Goal: Information Seeking & Learning: Check status

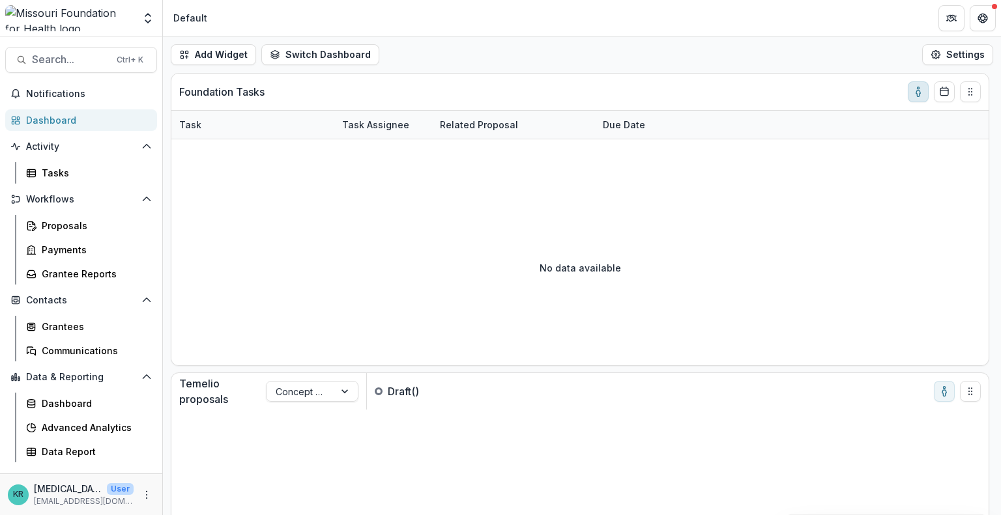
click at [917, 88] on circle "toggle-assigned-to-me" at bounding box center [918, 88] width 2 height 2
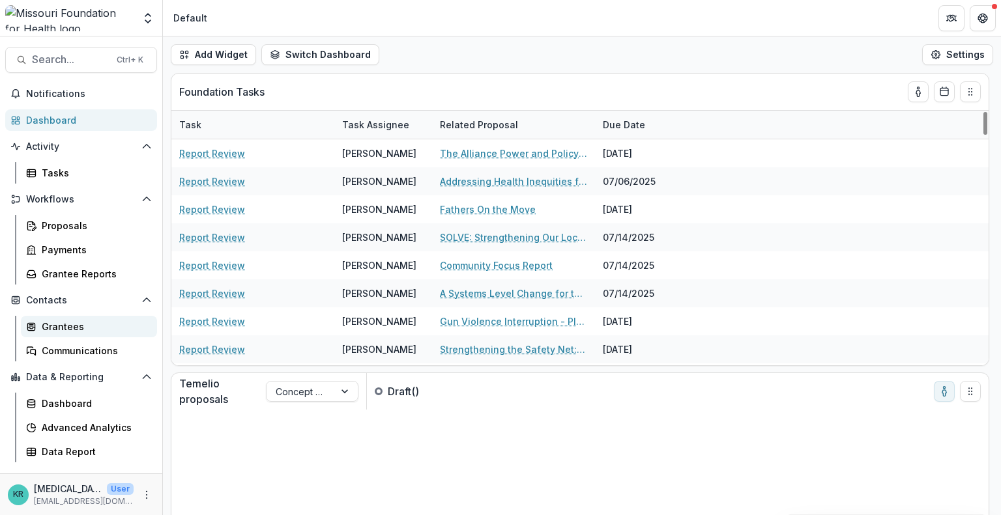
click at [63, 326] on div "Grantees" at bounding box center [94, 327] width 105 height 14
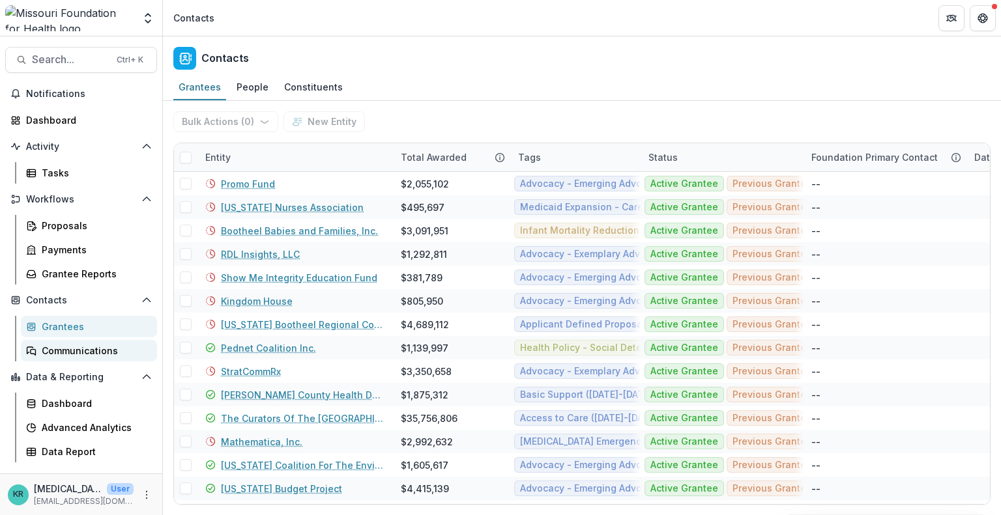
click at [79, 350] on div "Communications" at bounding box center [94, 351] width 105 height 14
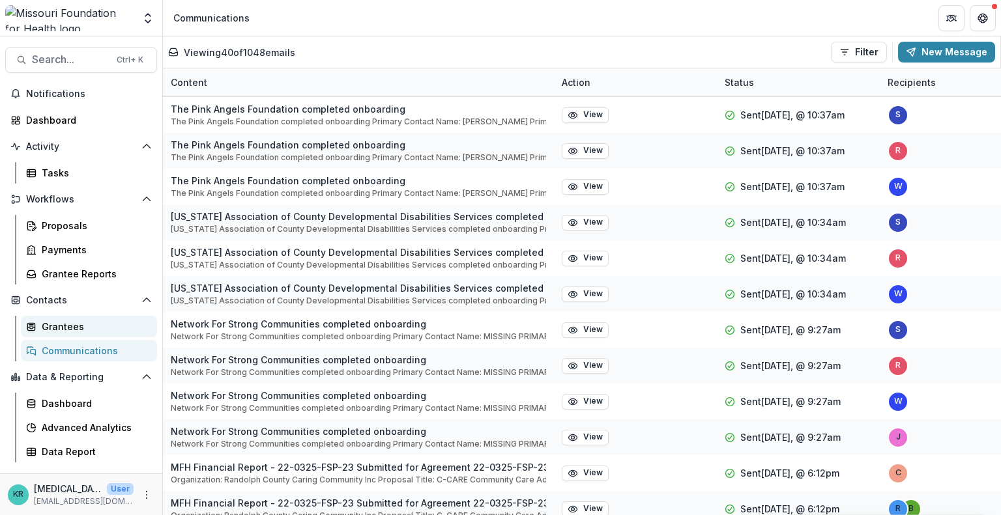
click at [71, 329] on div "Grantees" at bounding box center [94, 327] width 105 height 14
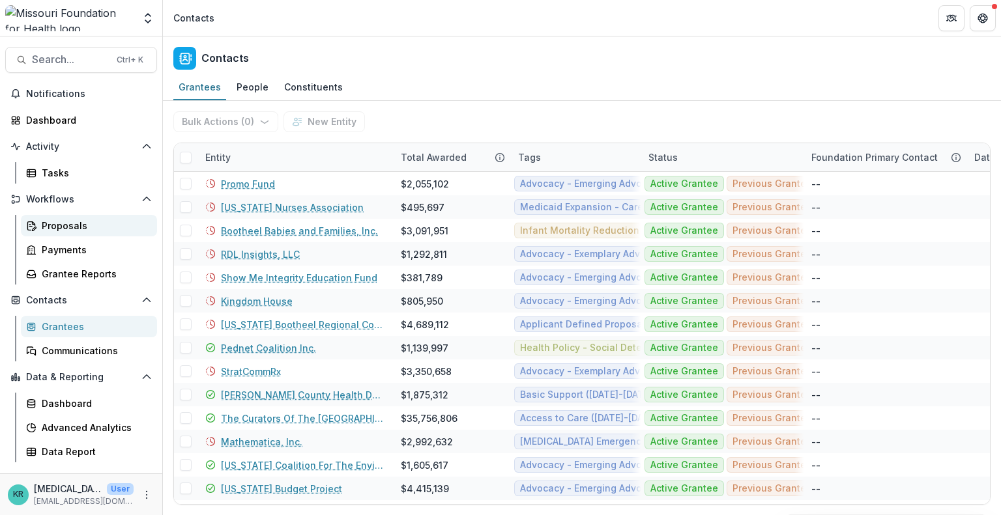
click at [75, 226] on div "Proposals" at bounding box center [94, 226] width 105 height 14
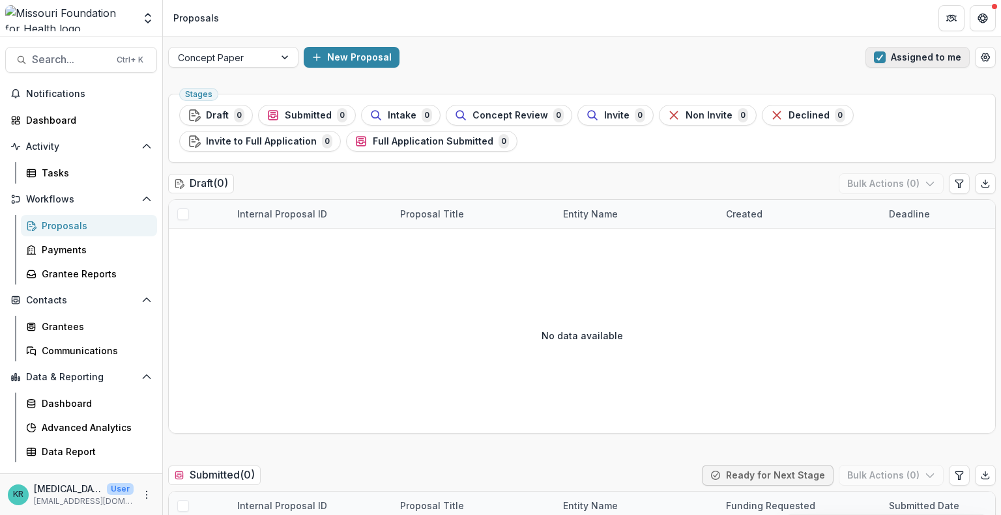
click at [896, 53] on button "Assigned to me" at bounding box center [917, 57] width 104 height 21
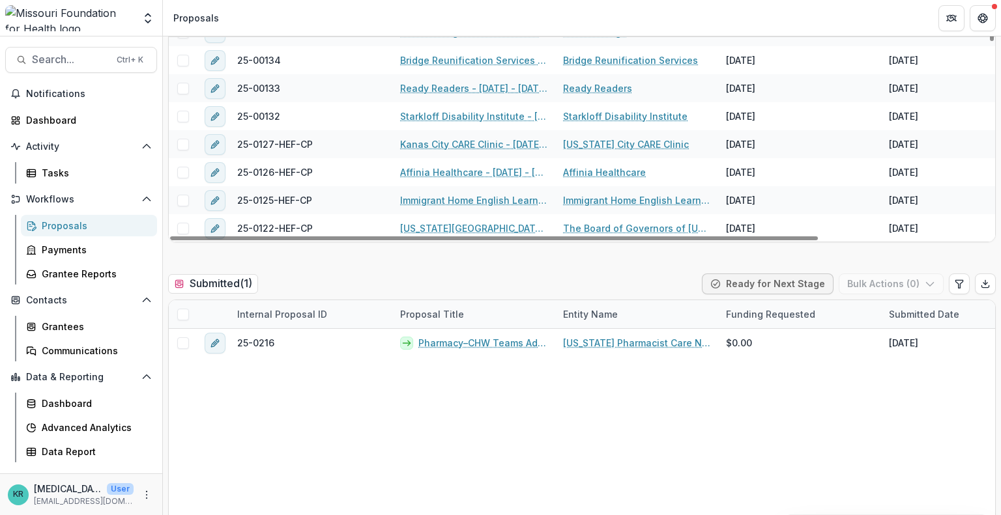
scroll to position [190, 0]
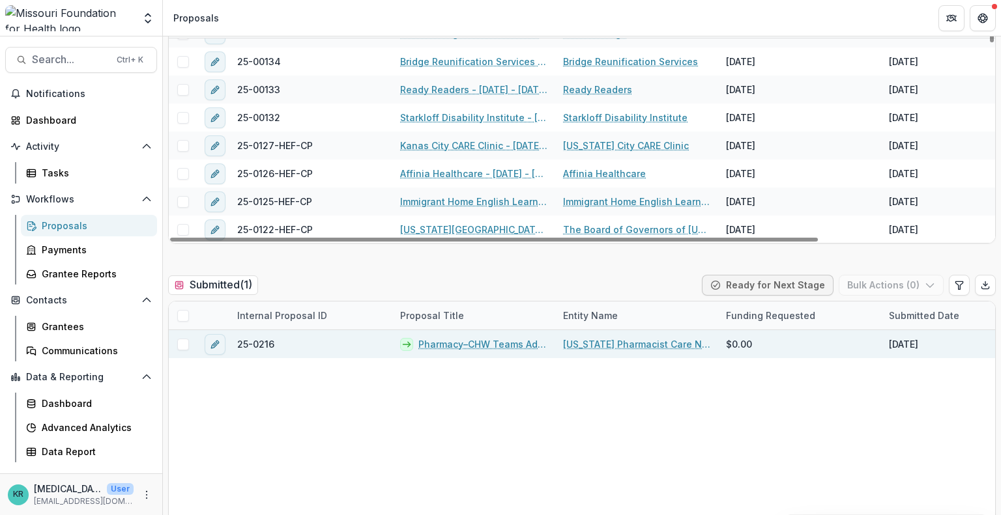
click at [500, 341] on link "Pharmacy–CHW Teams Advancing Health Equity for Patients with [MEDICAL_DATA] thr…" at bounding box center [482, 344] width 129 height 14
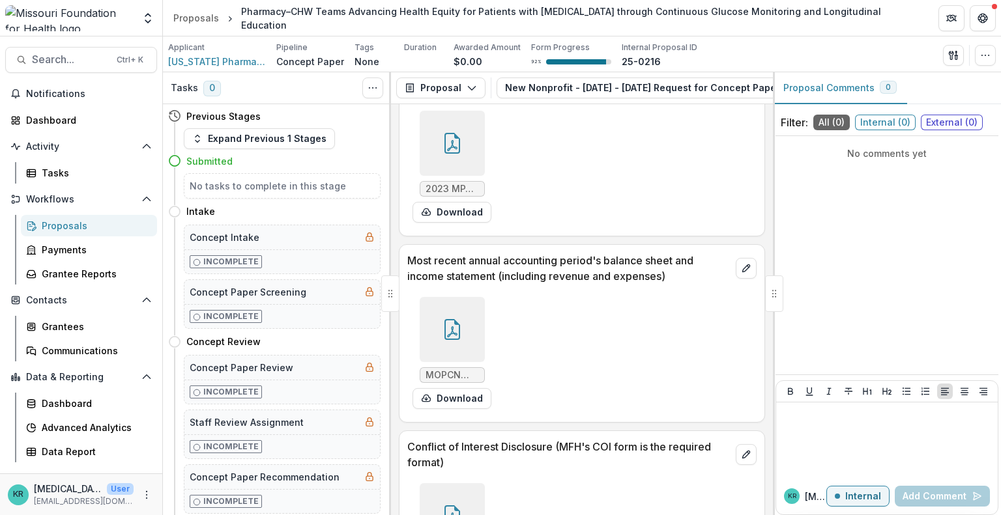
scroll to position [4148, 0]
click at [447, 145] on div at bounding box center [452, 144] width 65 height 65
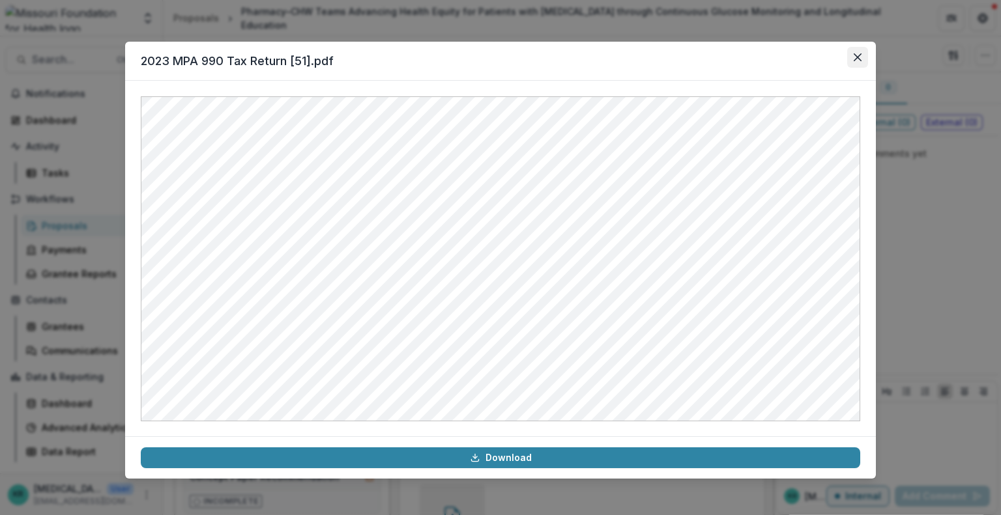
click at [856, 54] on icon "Close" at bounding box center [857, 57] width 8 height 8
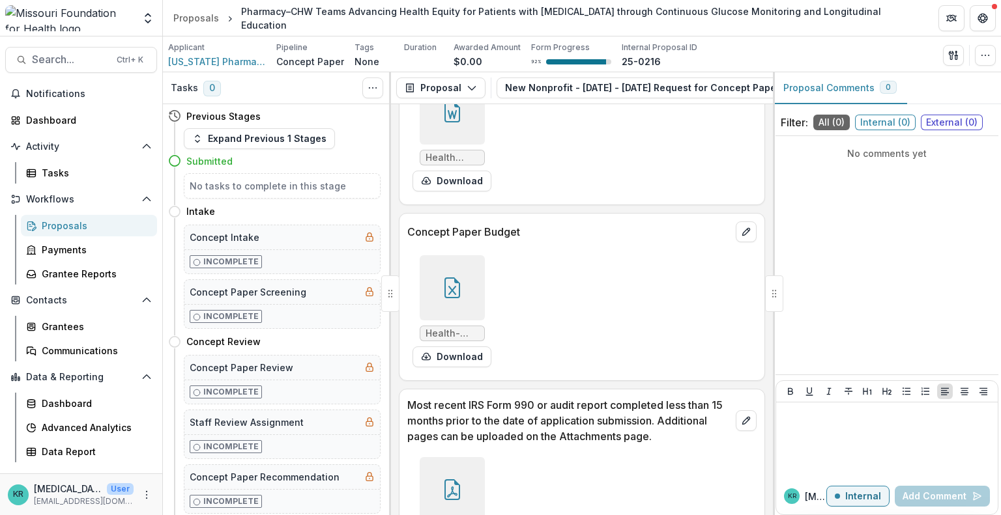
scroll to position [3758, 0]
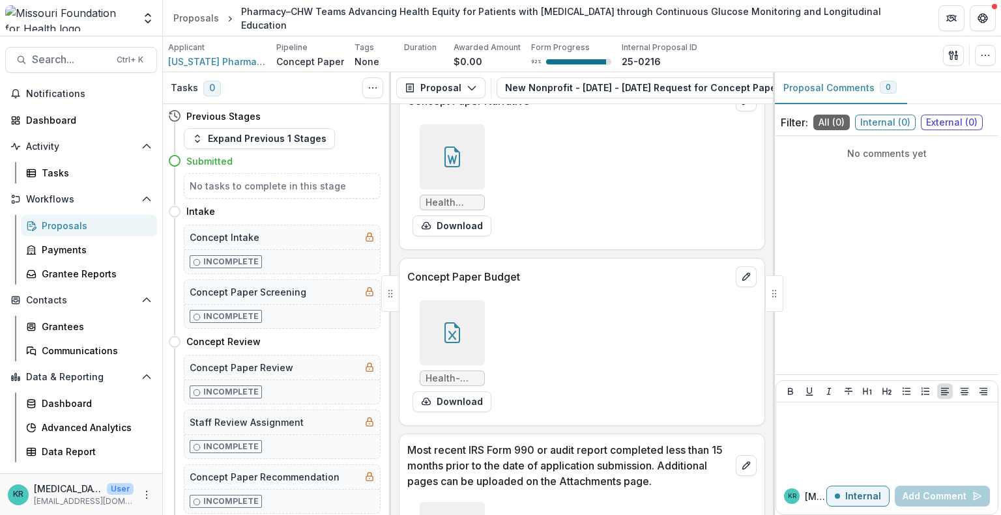
click at [494, 350] on div "Health-Equity-Fund-Concept-Paper-Budget_MOPCN_2025.xlsx Download" at bounding box center [581, 356] width 349 height 122
click at [449, 186] on div at bounding box center [452, 156] width 65 height 65
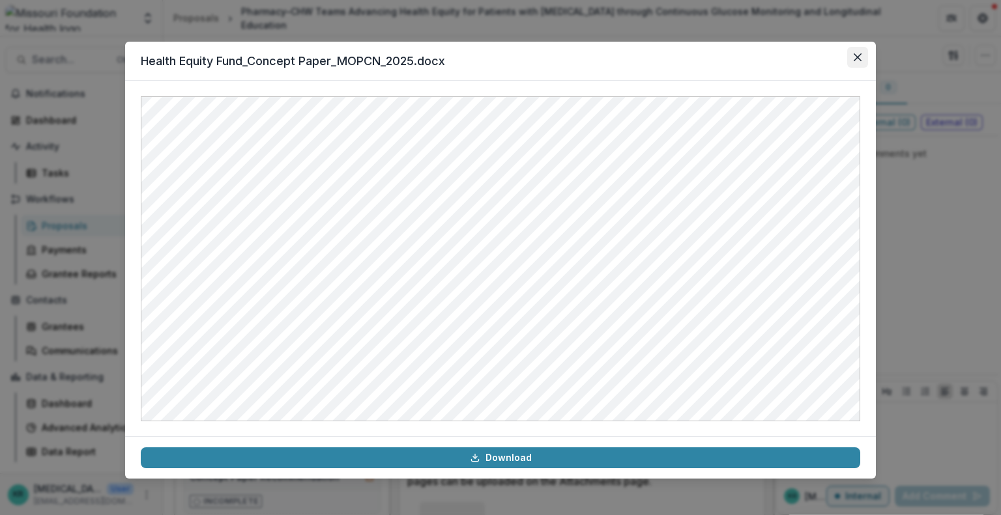
click at [853, 62] on button "Close" at bounding box center [857, 57] width 21 height 21
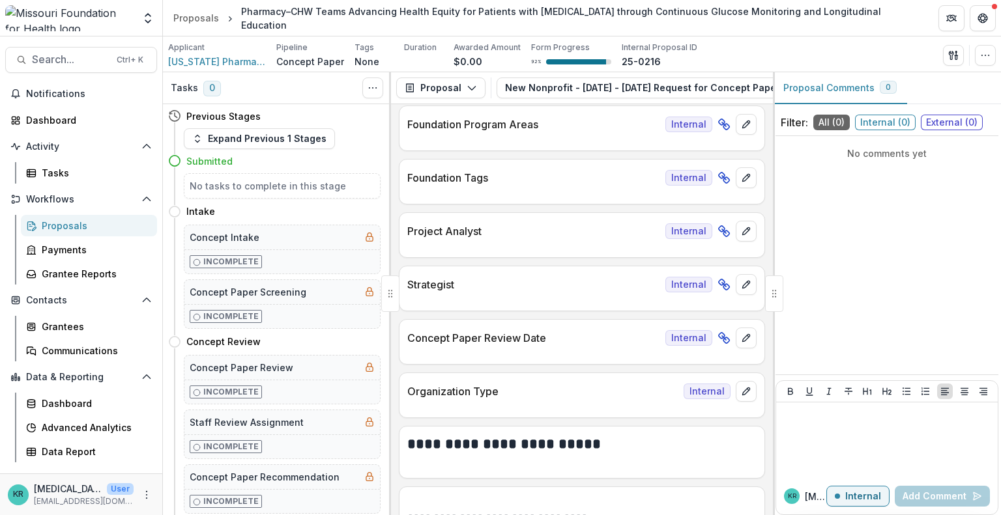
scroll to position [0, 0]
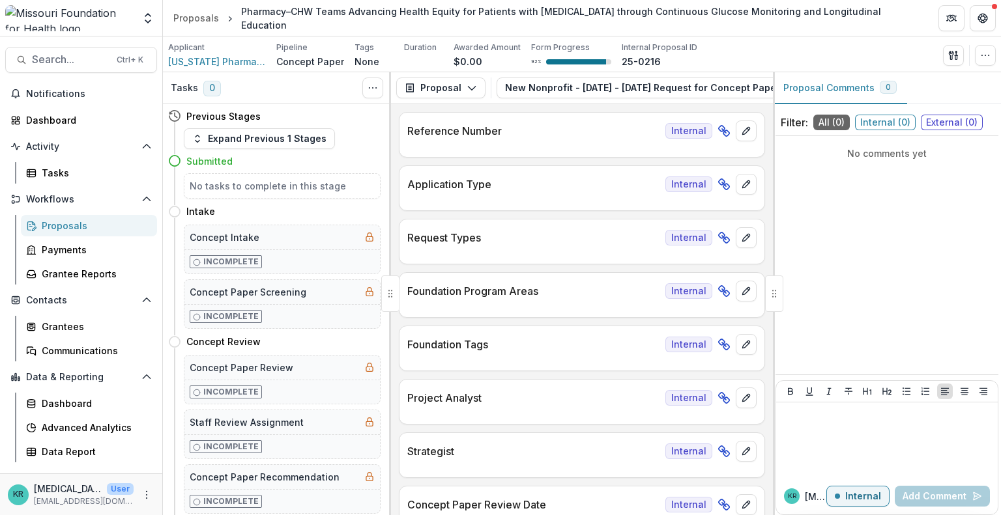
click at [513, 252] on div at bounding box center [581, 252] width 365 height 8
click at [554, 150] on div "Reference Number Internal" at bounding box center [582, 135] width 366 height 46
click at [378, 93] on button "Toggle View Cancelled Tasks" at bounding box center [372, 88] width 21 height 21
click at [370, 89] on icon "Toggle View Cancelled Tasks" at bounding box center [372, 88] width 10 height 10
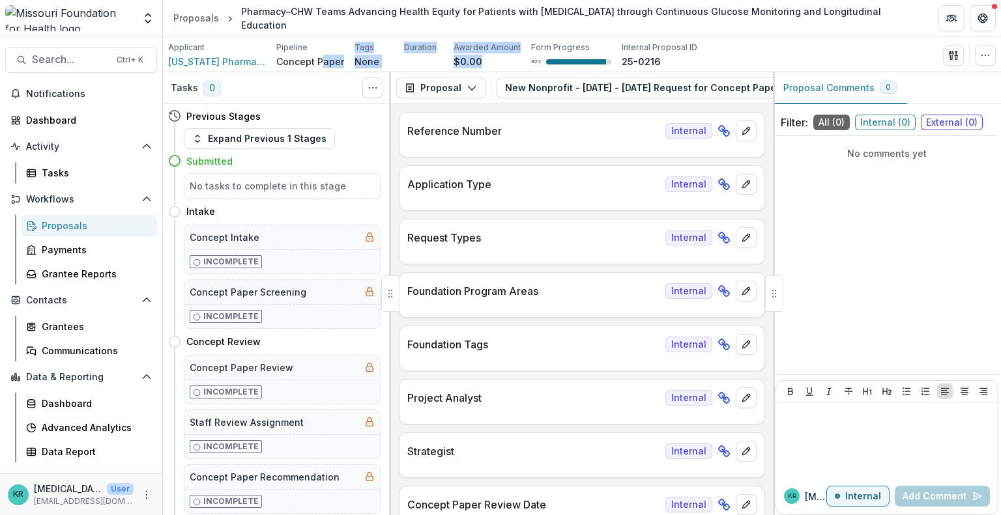
drag, startPoint x: 489, startPoint y: 63, endPoint x: 320, endPoint y: 64, distance: 168.1
click at [320, 64] on div "Applicant [US_STATE] Pharmacist Care Network LLC Pipeline Concept Paper Tags No…" at bounding box center [432, 55] width 529 height 27
click at [313, 51] on div "Pipeline" at bounding box center [310, 48] width 68 height 12
